Goal: Task Accomplishment & Management: Manage account settings

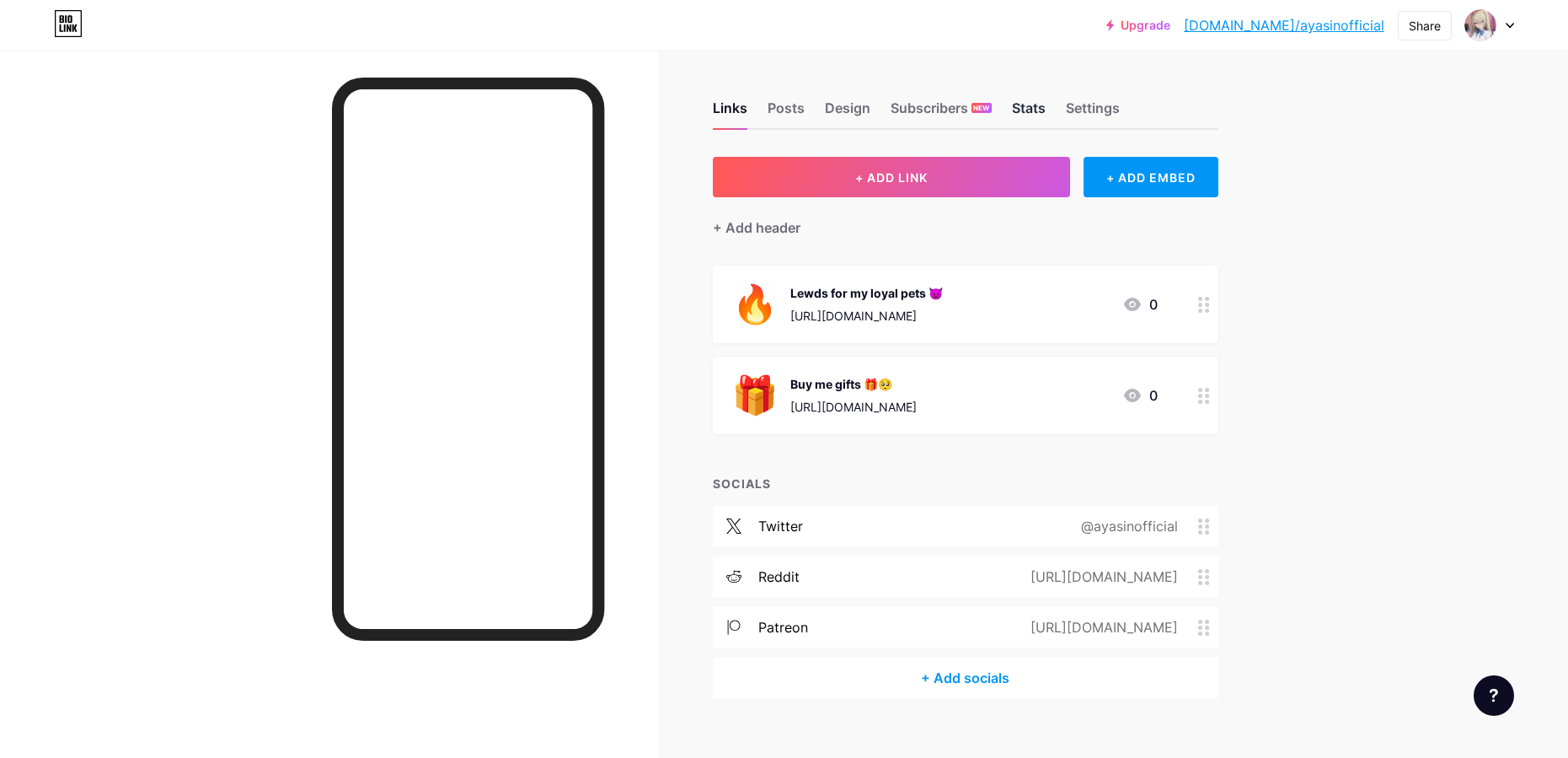
click at [1028, 114] on div "Stats" at bounding box center [1028, 113] width 33 height 30
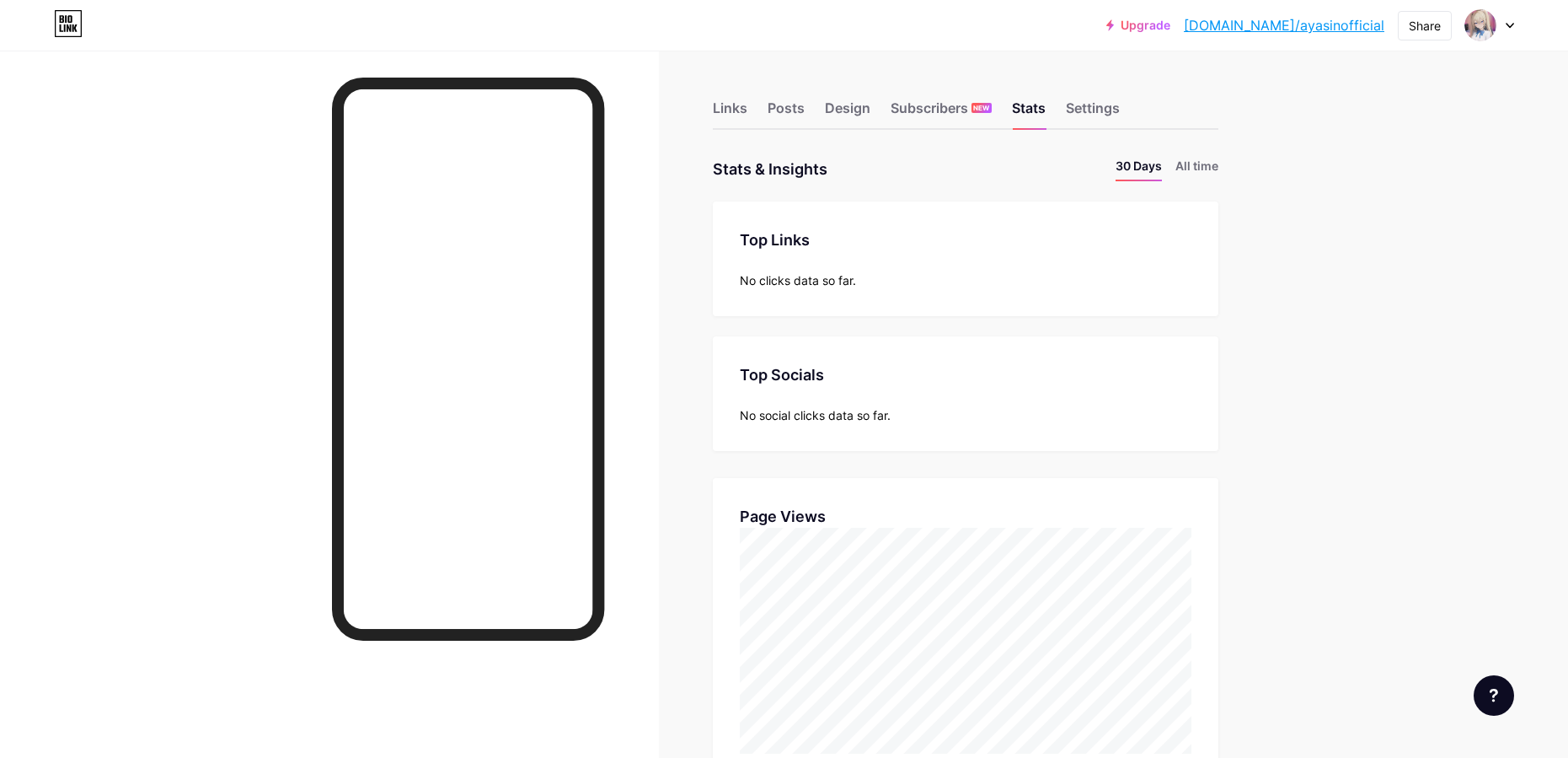
scroll to position [758, 1568]
click at [732, 95] on div "Links Posts Design Subscribers NEW Stats Settings" at bounding box center [965, 100] width 505 height 59
click at [733, 101] on div "Links" at bounding box center [729, 113] width 34 height 30
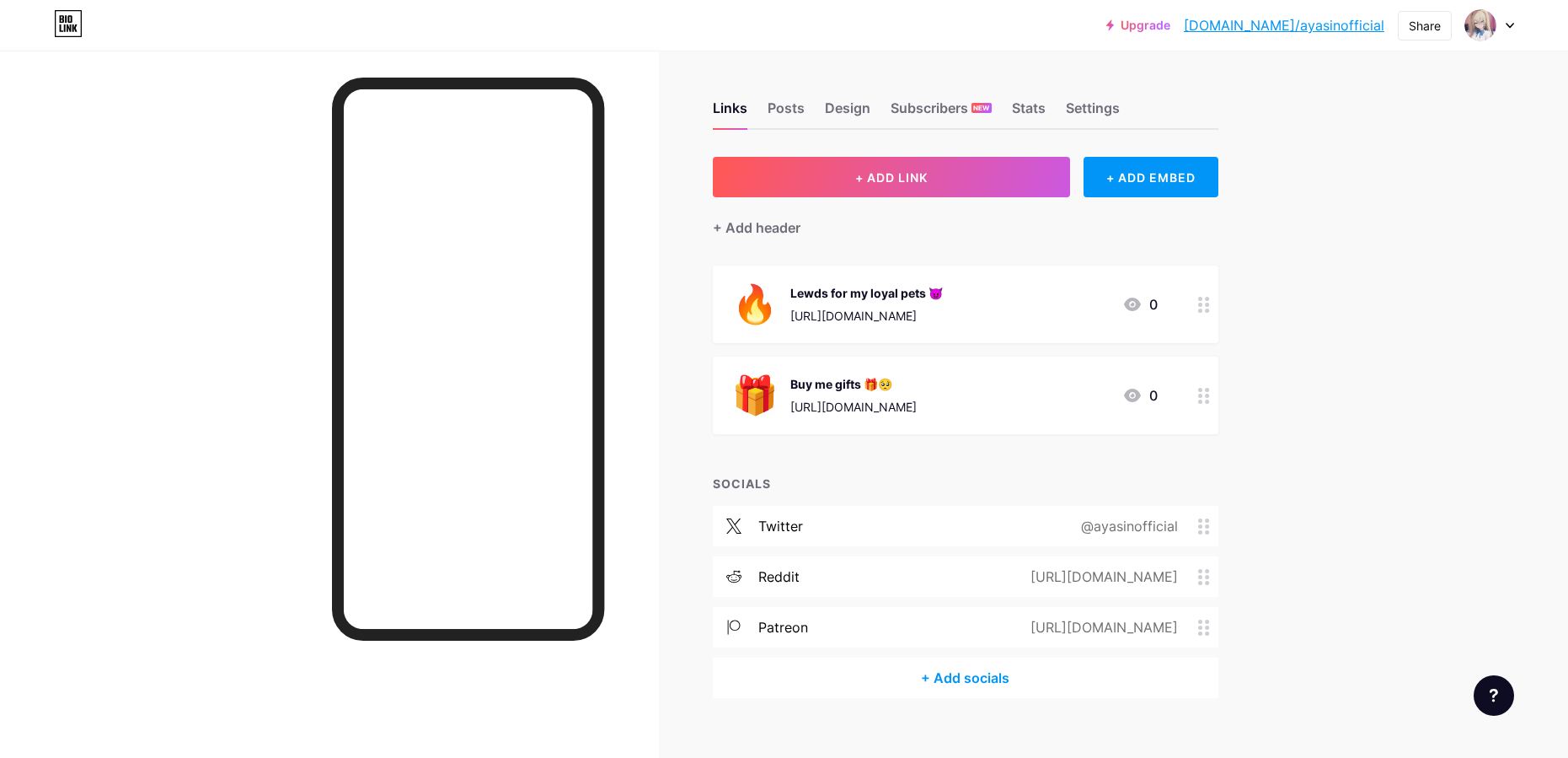
click at [1373, 345] on div "Upgrade [DOMAIN_NAME]/ayasin... [DOMAIN_NAME]/ayasinofficial Share Switch accou…" at bounding box center [784, 391] width 1568 height 783
click at [1095, 110] on div "Settings" at bounding box center [1092, 113] width 54 height 30
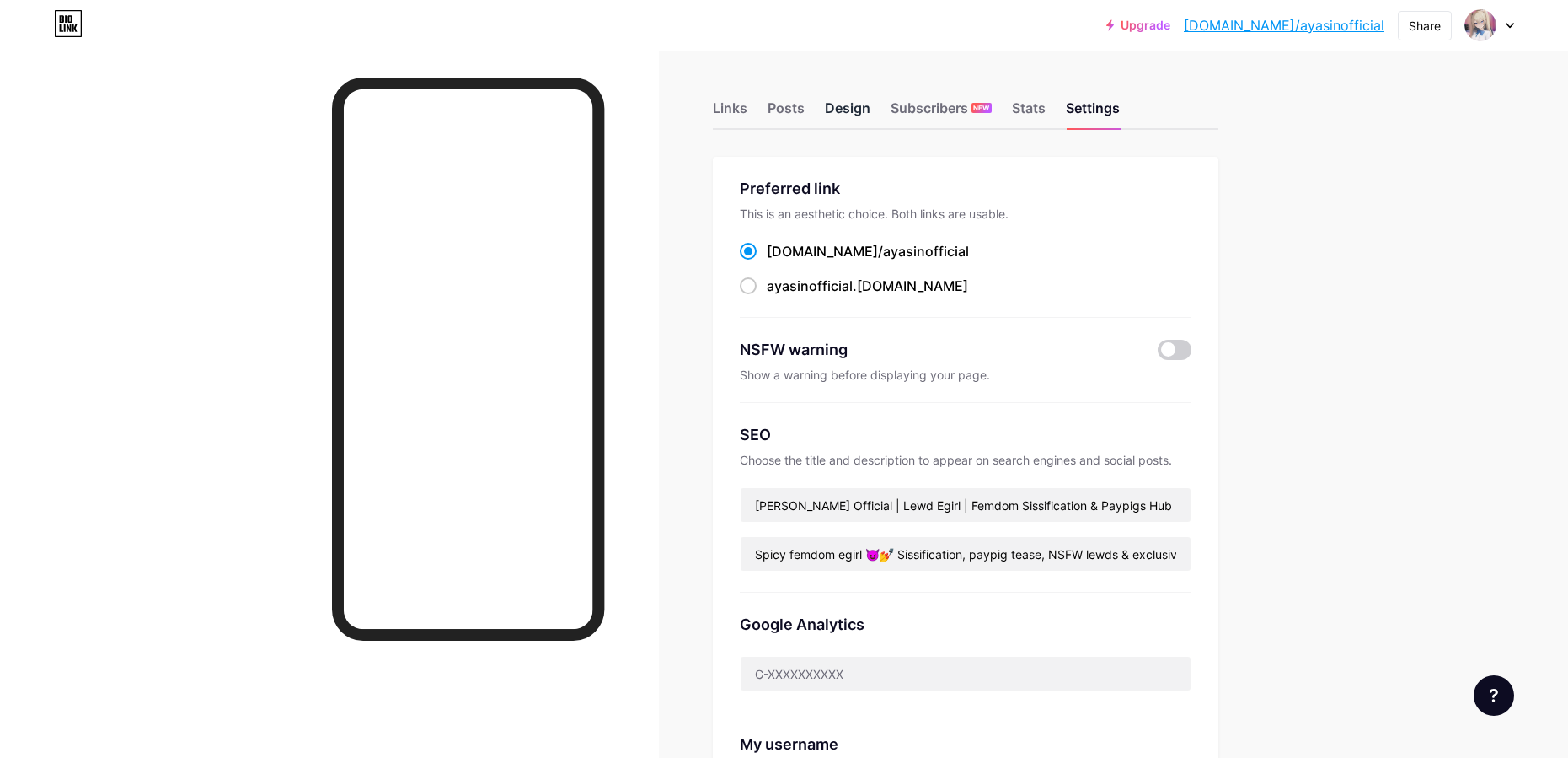
click at [840, 99] on div "Design" at bounding box center [848, 113] width 45 height 30
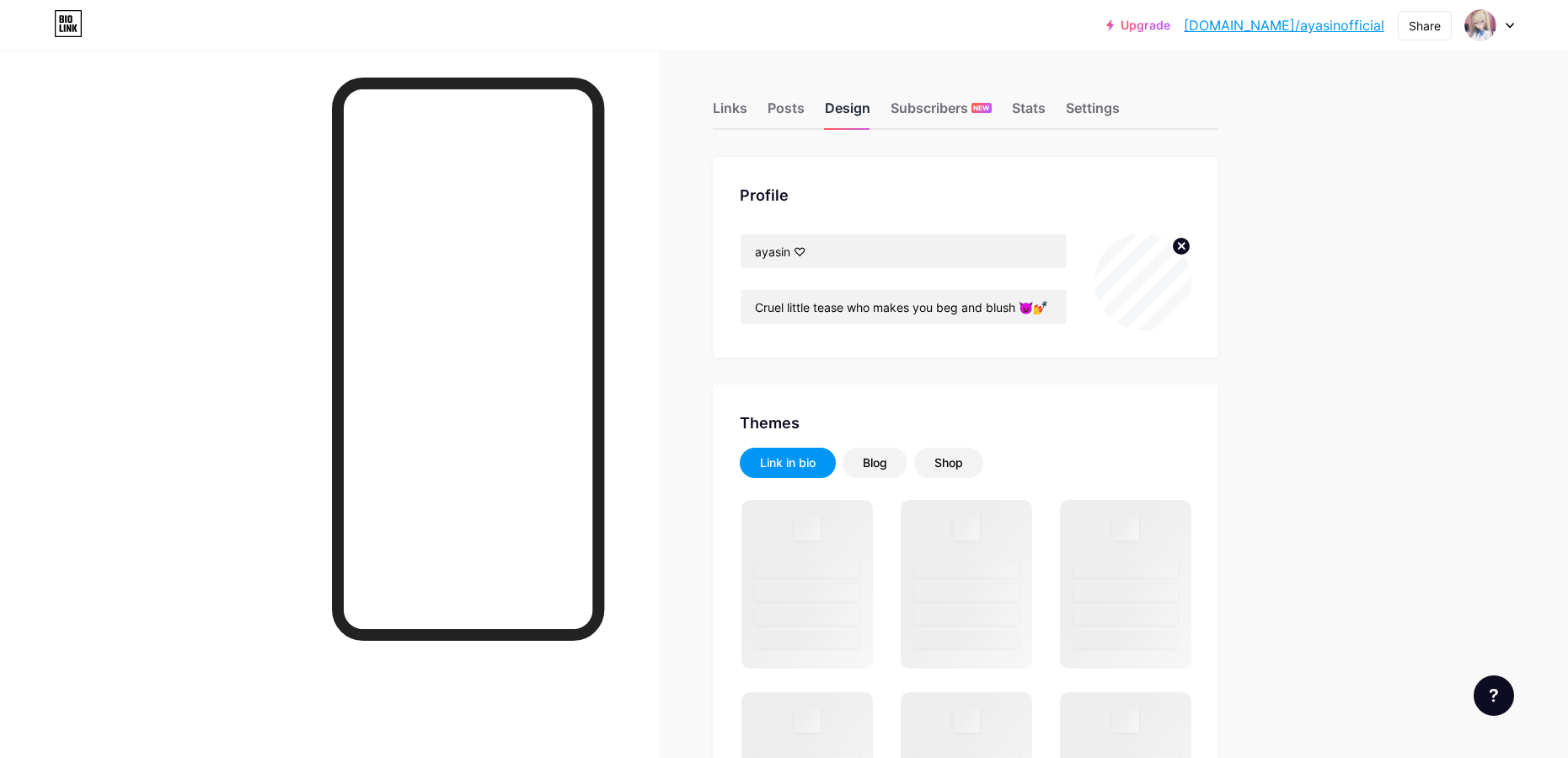
click at [864, 99] on div "Design" at bounding box center [848, 113] width 45 height 30
click at [1157, 277] on img at bounding box center [1143, 282] width 97 height 97
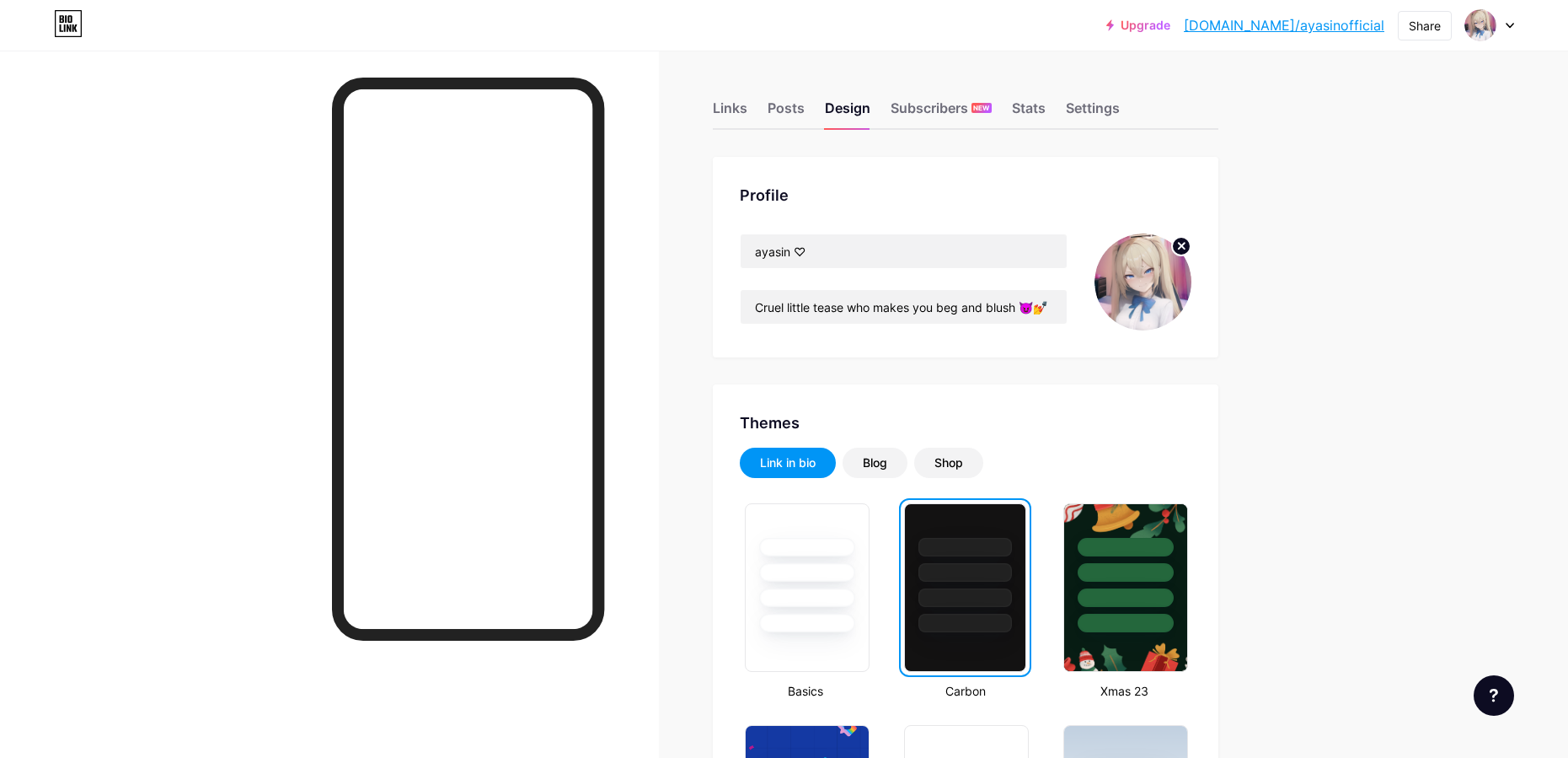
click at [1184, 242] on circle at bounding box center [1181, 245] width 19 height 19
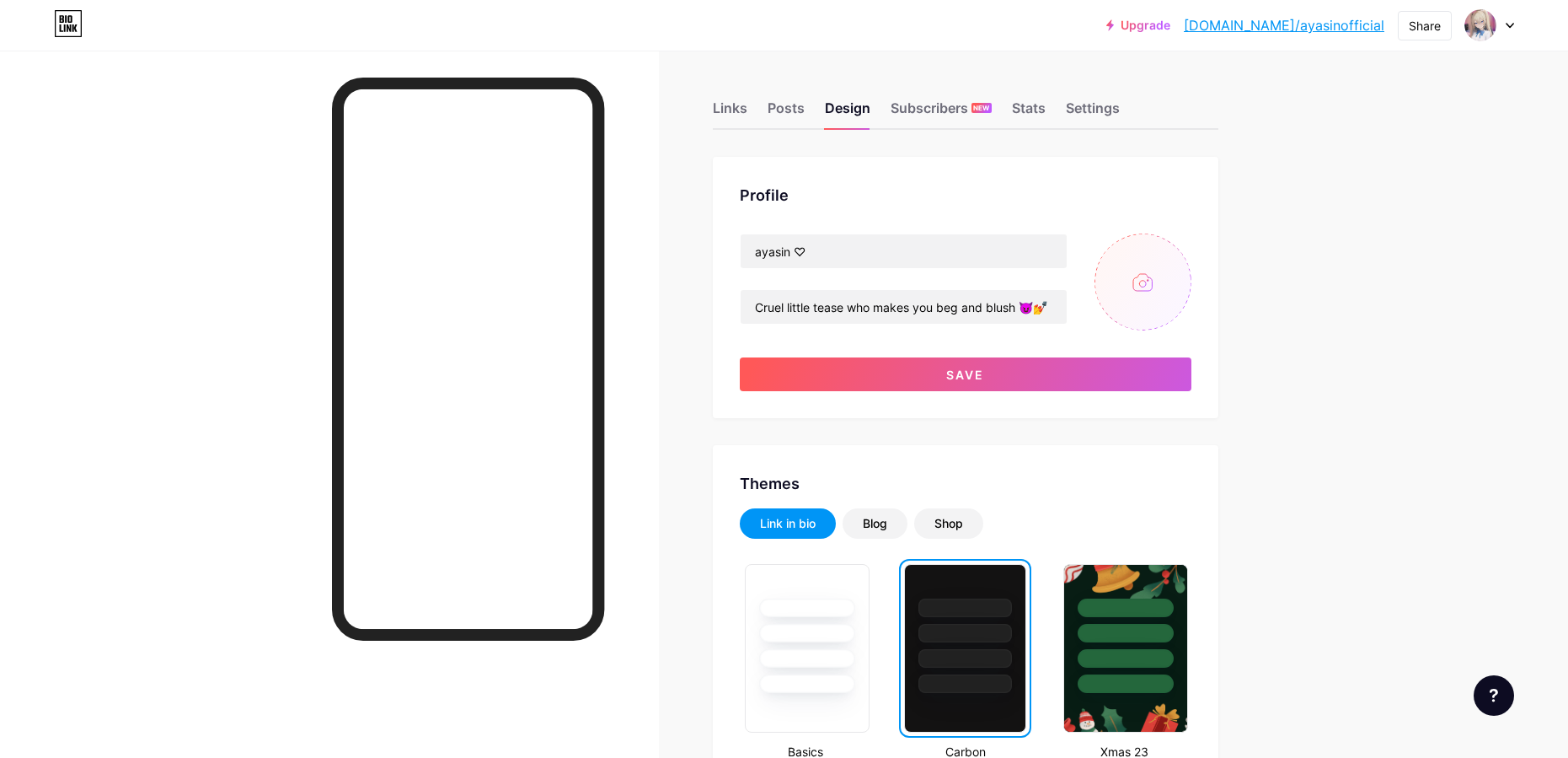
click at [1148, 298] on input "file" at bounding box center [1143, 282] width 97 height 97
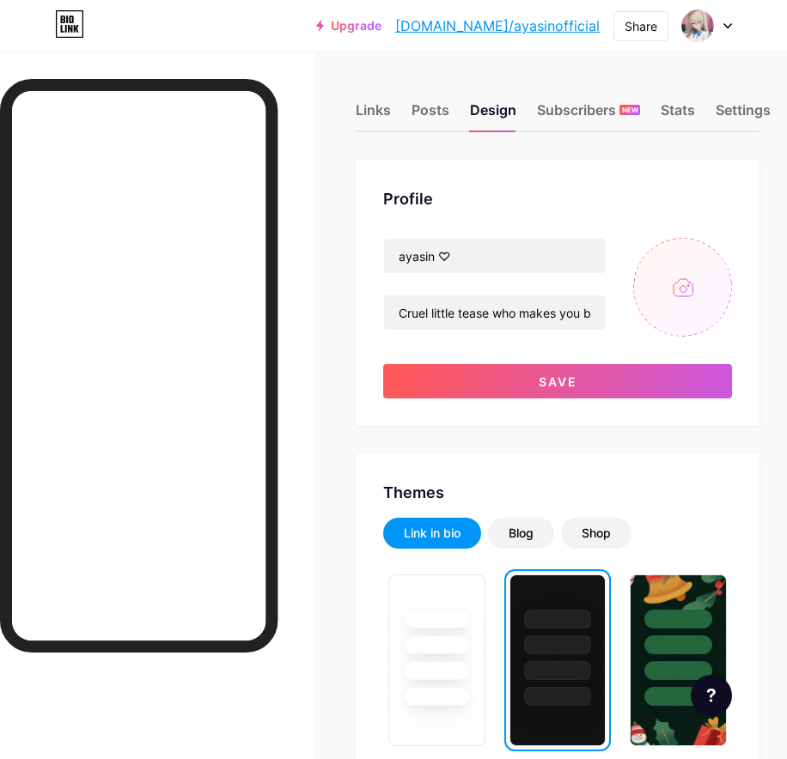
type input "C:\fakepath\face.png"
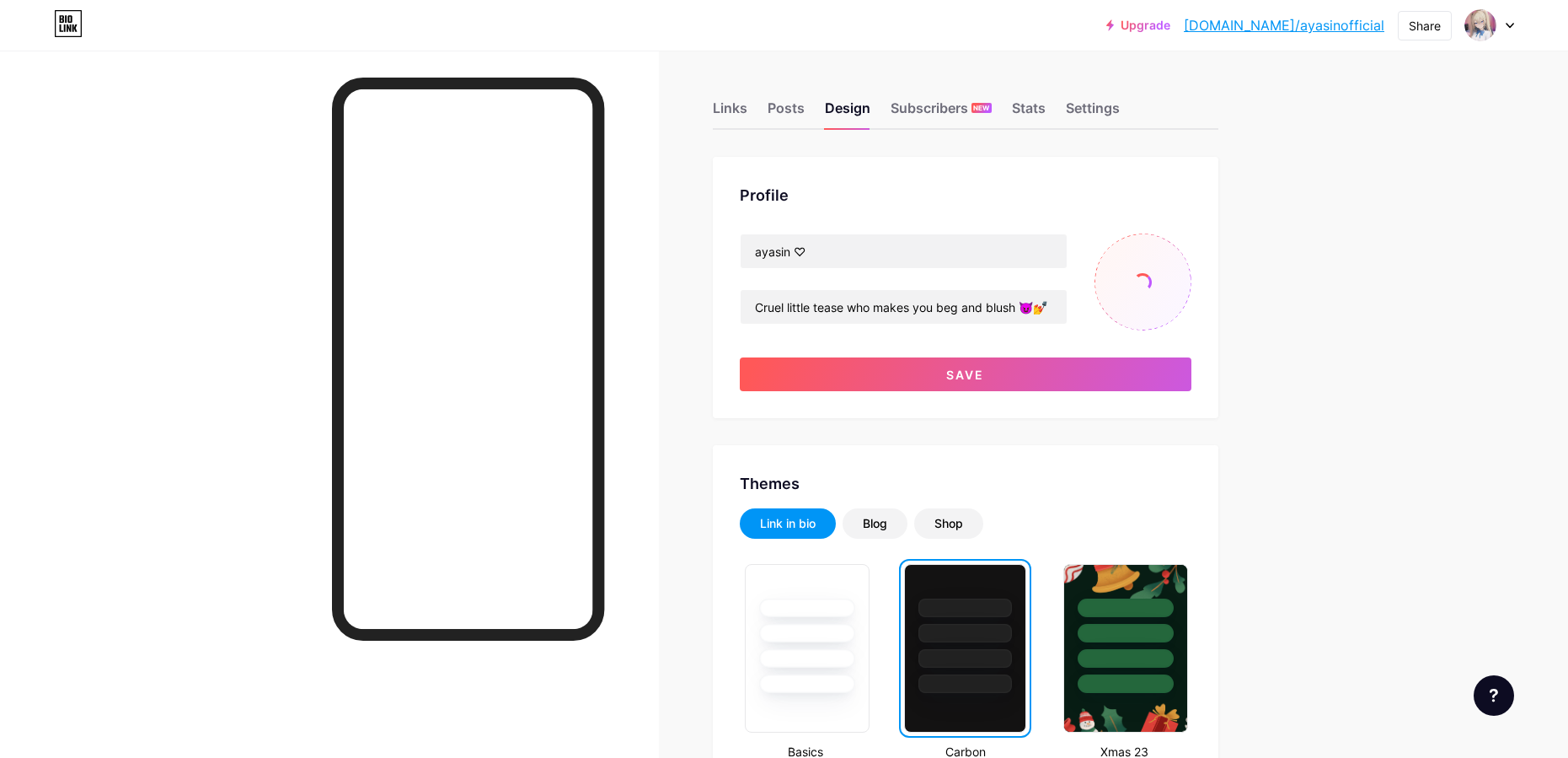
drag, startPoint x: 1356, startPoint y: 413, endPoint x: 1037, endPoint y: 484, distance: 326.8
drag, startPoint x: 1401, startPoint y: 232, endPoint x: 1392, endPoint y: 234, distance: 9.2
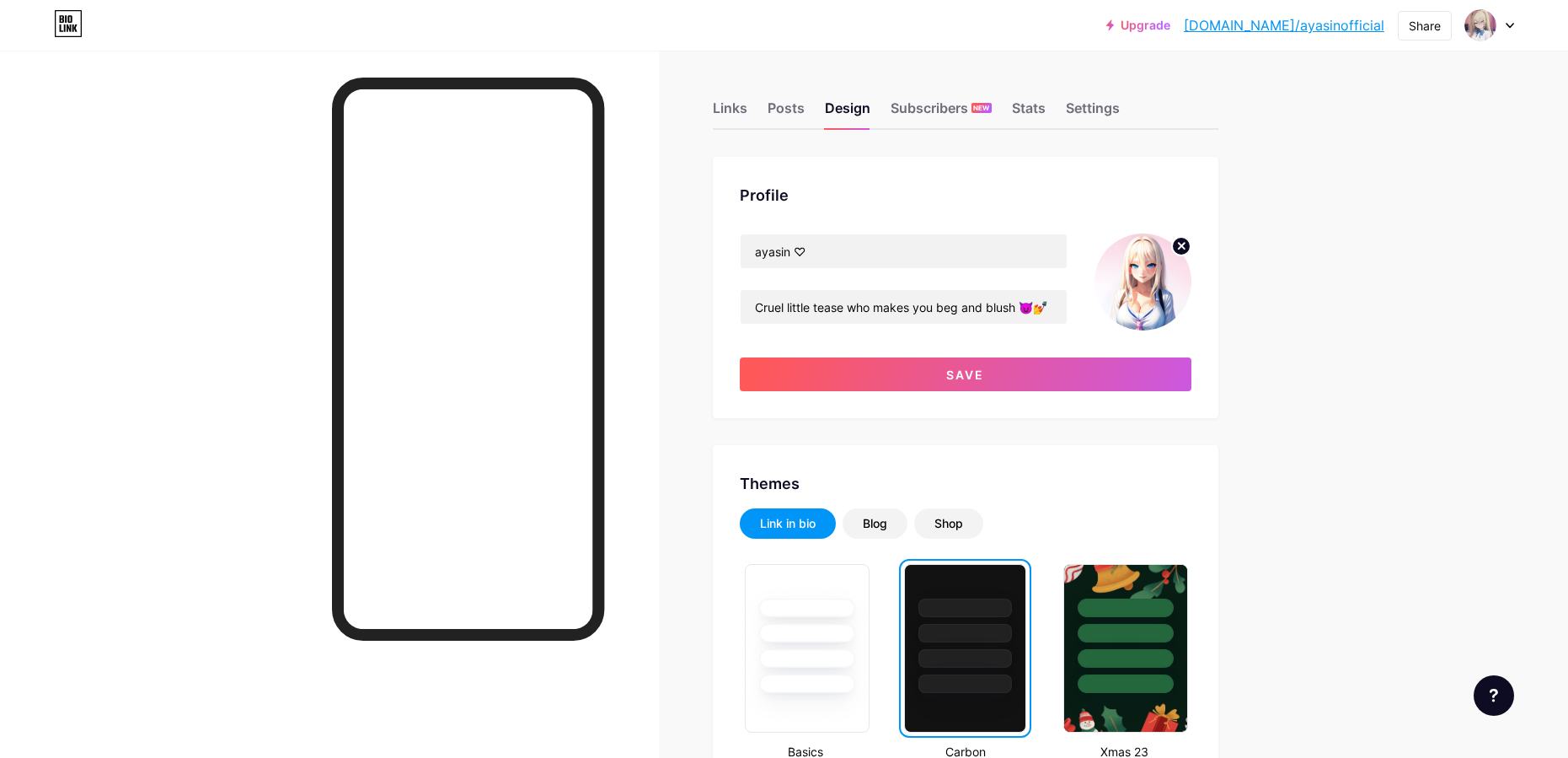
click at [1041, 113] on div "Stats" at bounding box center [1028, 113] width 33 height 30
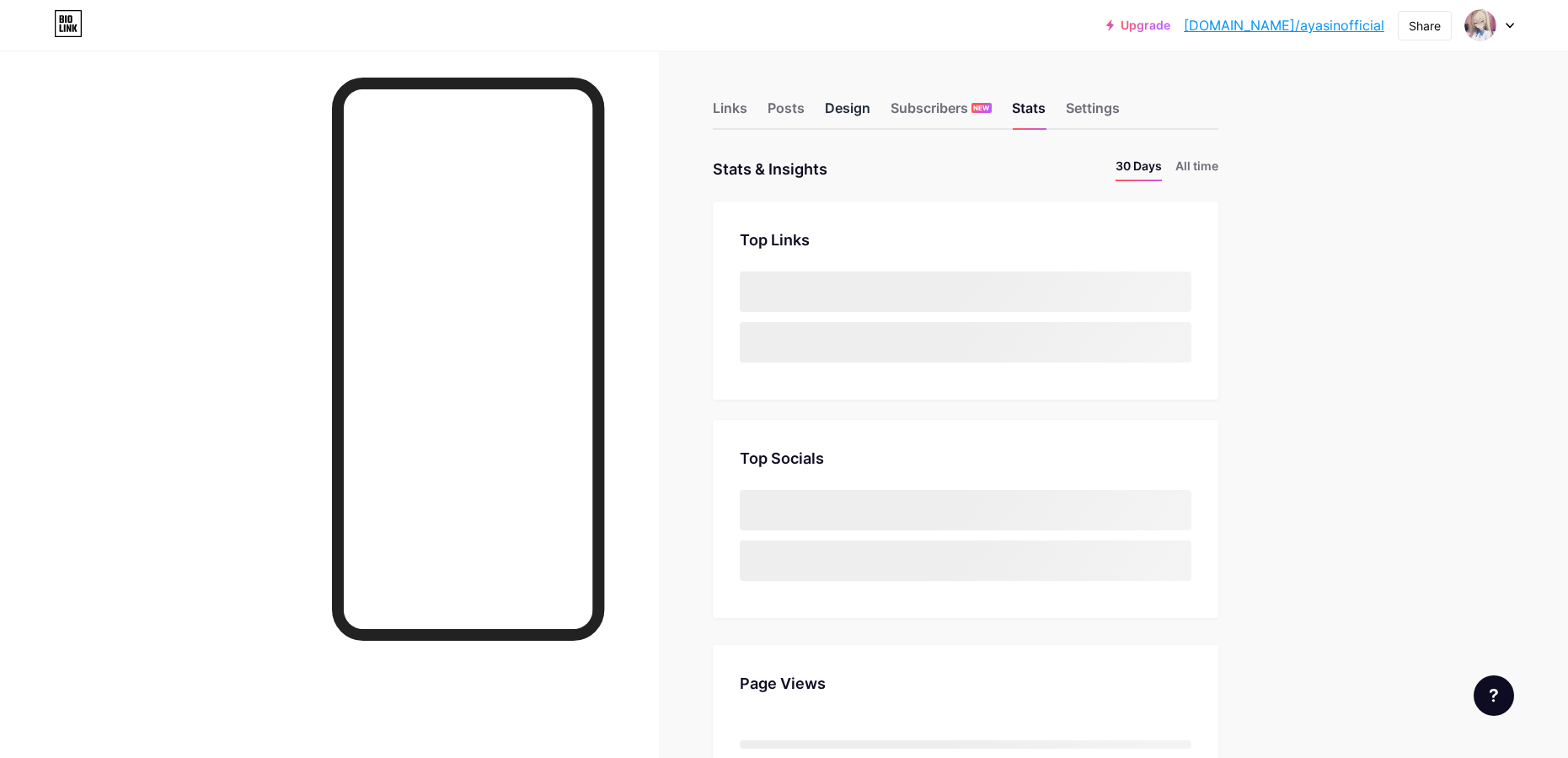
click at [872, 104] on div "Links Posts Design Subscribers NEW Stats Settings" at bounding box center [965, 100] width 505 height 59
click at [859, 108] on div "Design" at bounding box center [848, 113] width 45 height 30
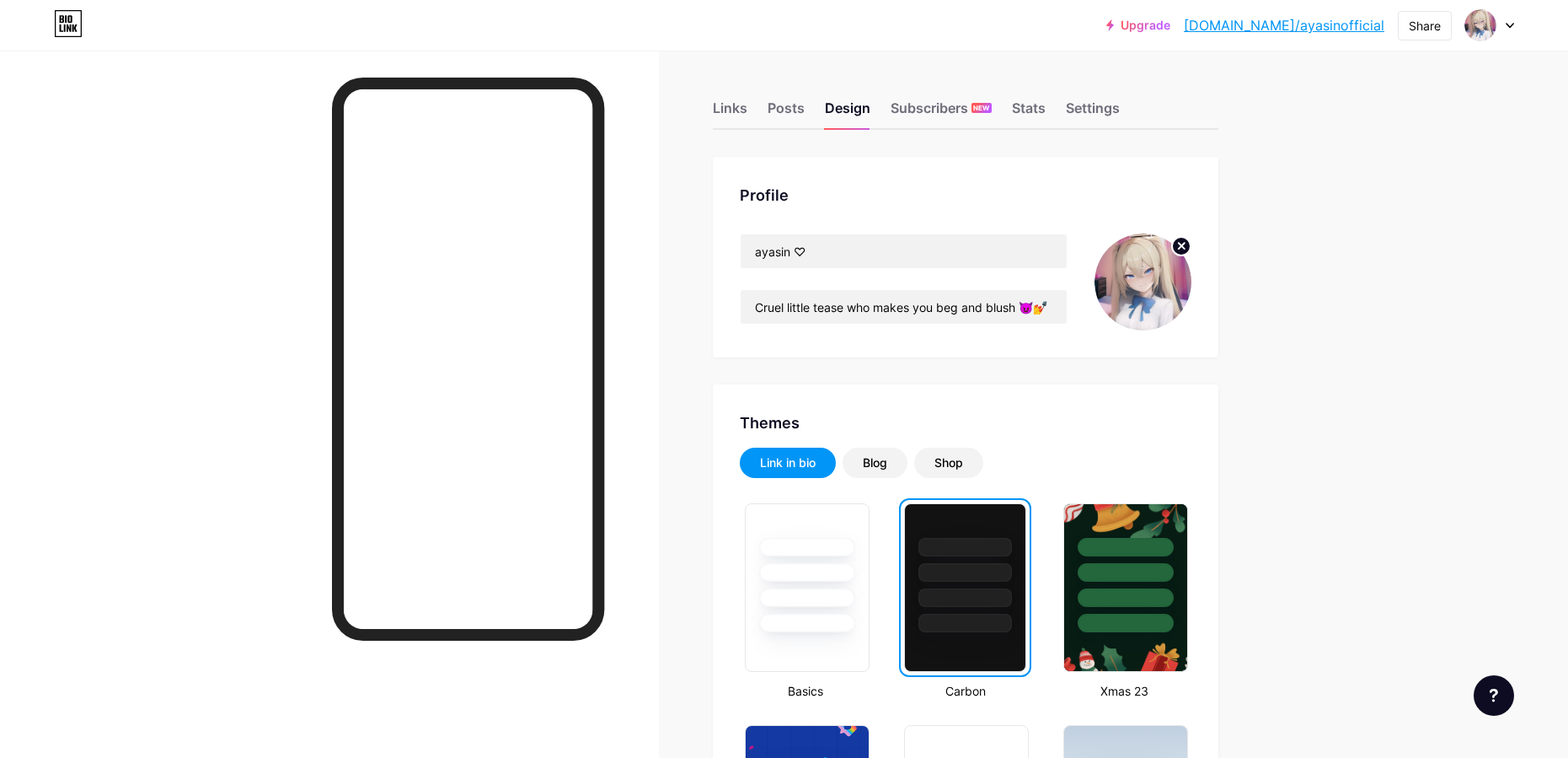
click at [1184, 243] on icon at bounding box center [1181, 245] width 6 height 6
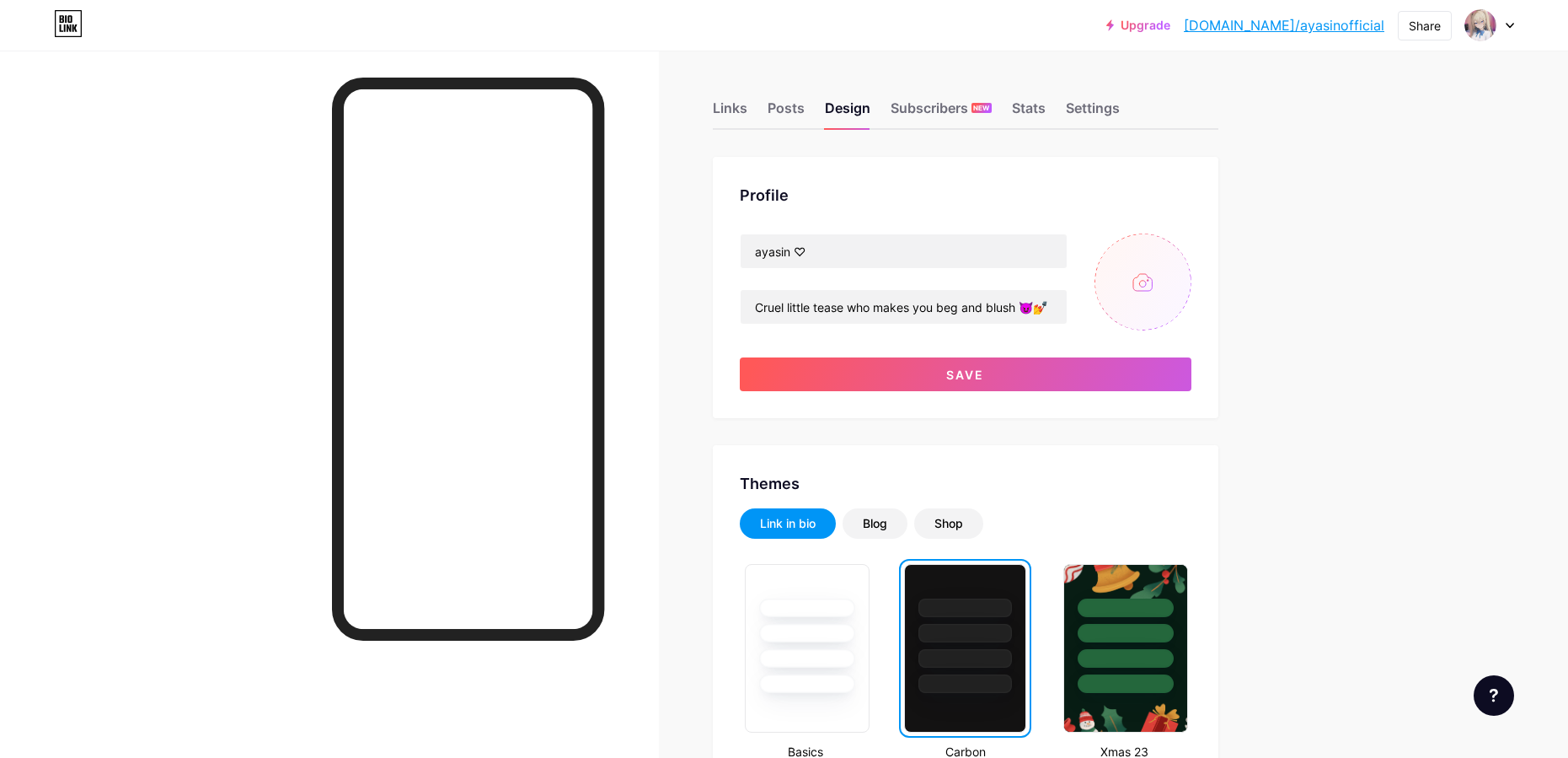
click at [1166, 266] on input "file" at bounding box center [1143, 282] width 97 height 97
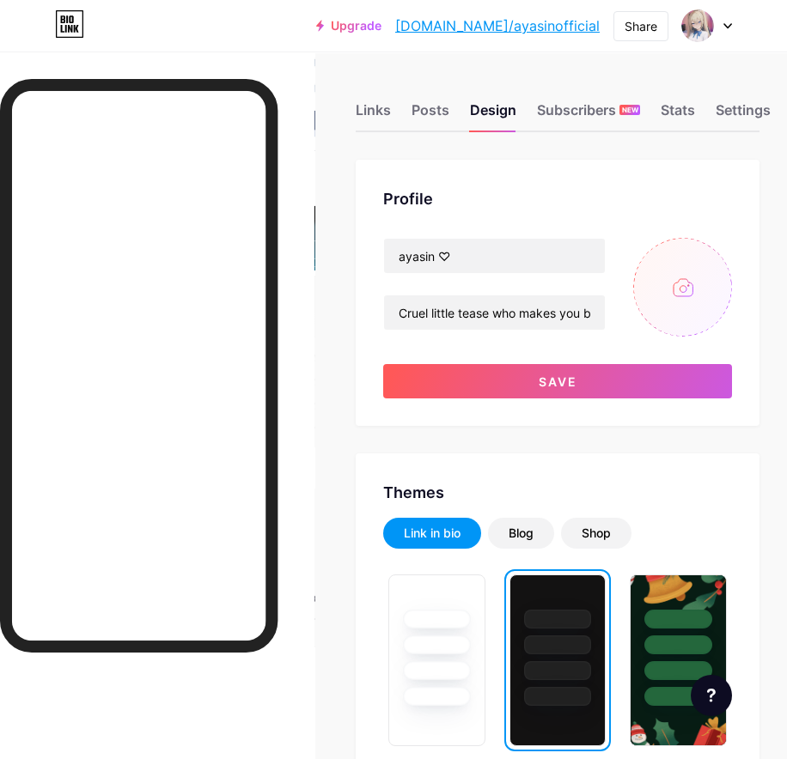
type input "C:\fakepath\face.png"
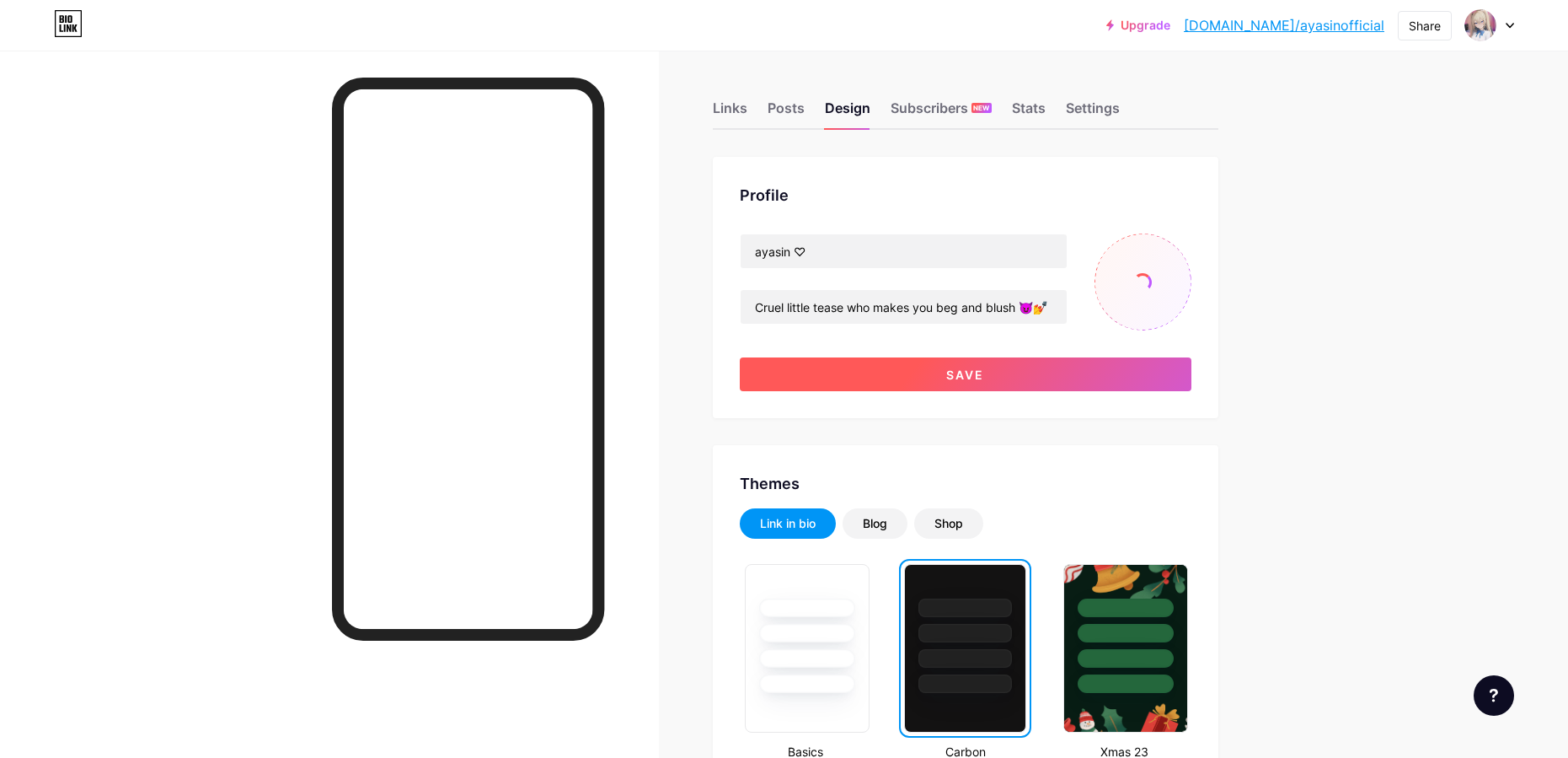
click at [1029, 371] on button "Save" at bounding box center [966, 374] width 451 height 33
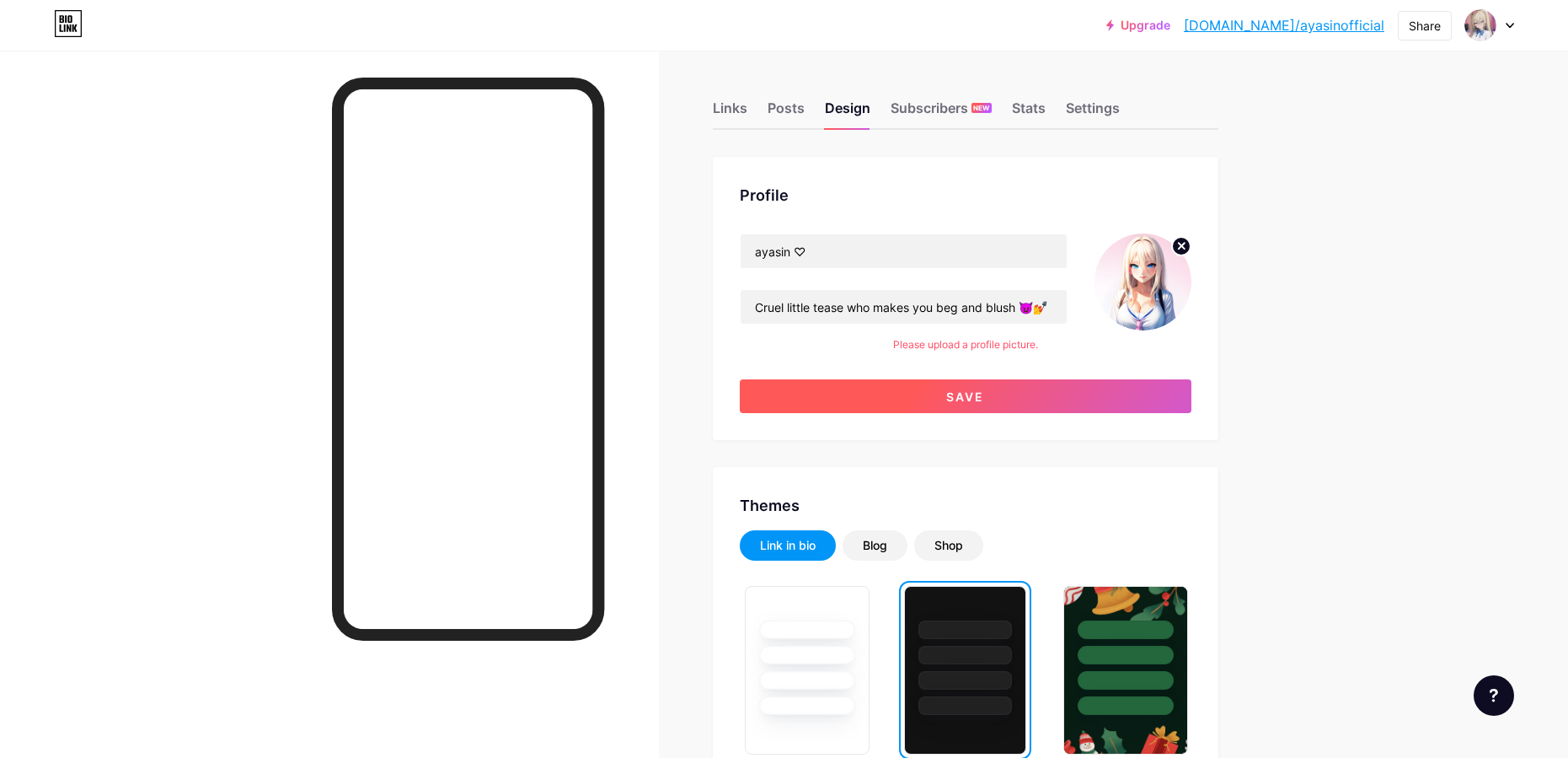
click at [1113, 397] on button "Save" at bounding box center [966, 396] width 451 height 33
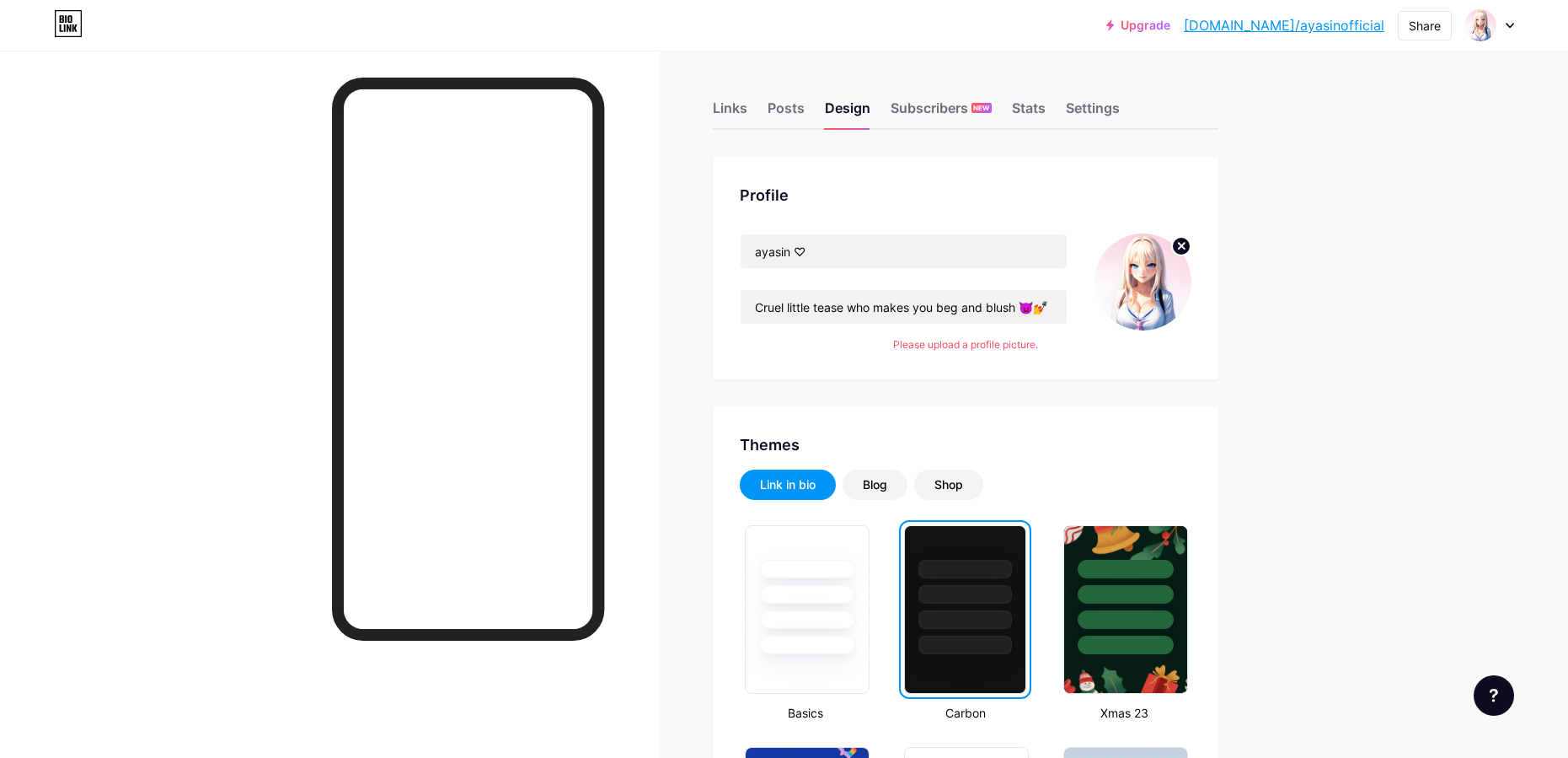
click at [160, 316] on div at bounding box center [330, 430] width 659 height 758
